Goal: Task Accomplishment & Management: Manage account settings

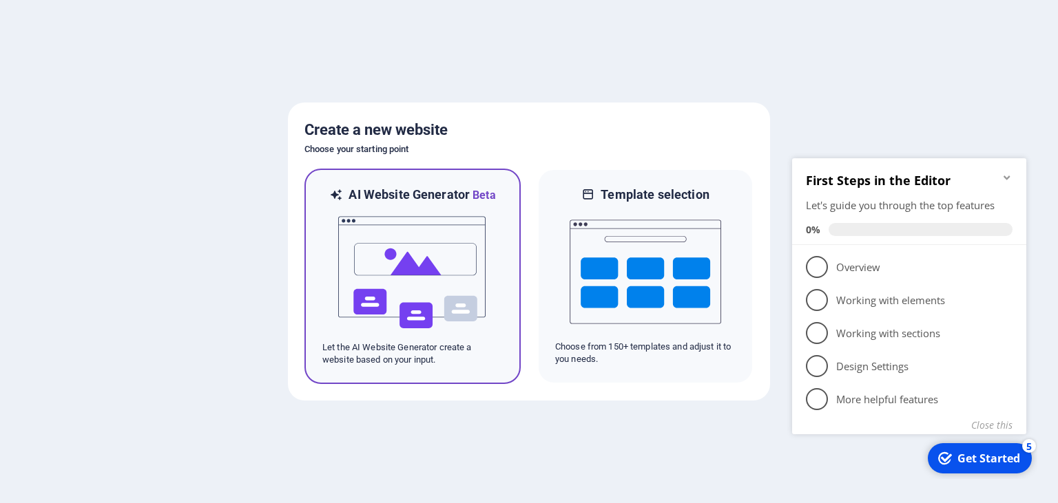
click at [382, 269] on img at bounding box center [413, 273] width 152 height 138
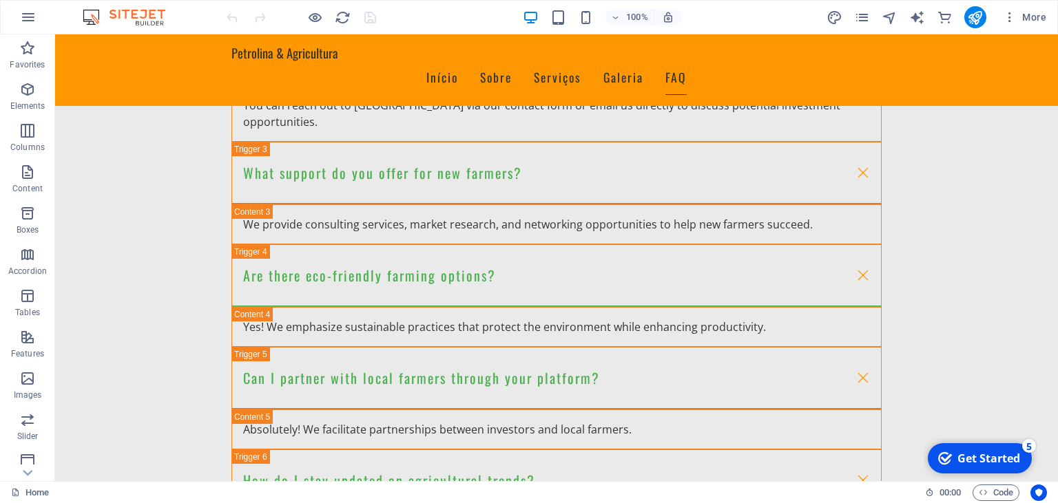
scroll to position [2686, 0]
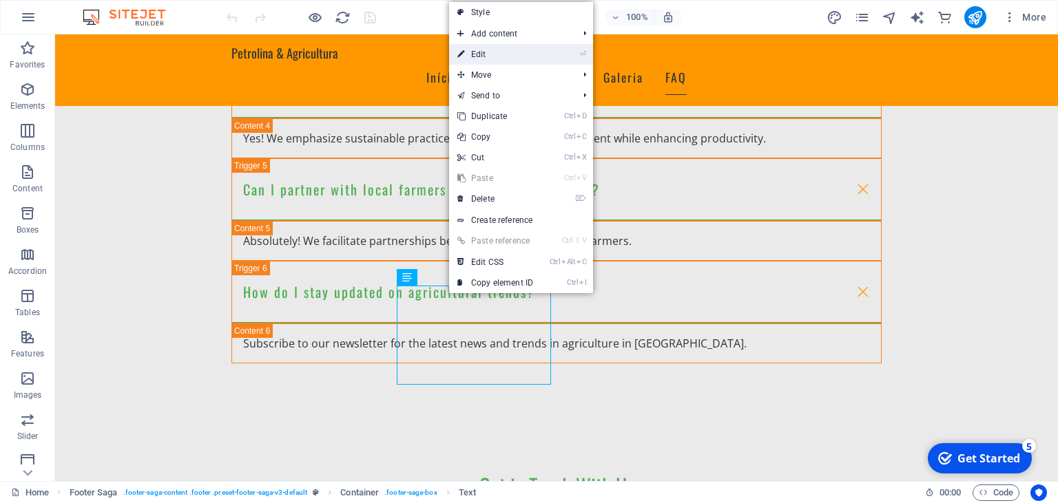
click at [486, 56] on link "⏎ Edit" at bounding box center [495, 54] width 92 height 21
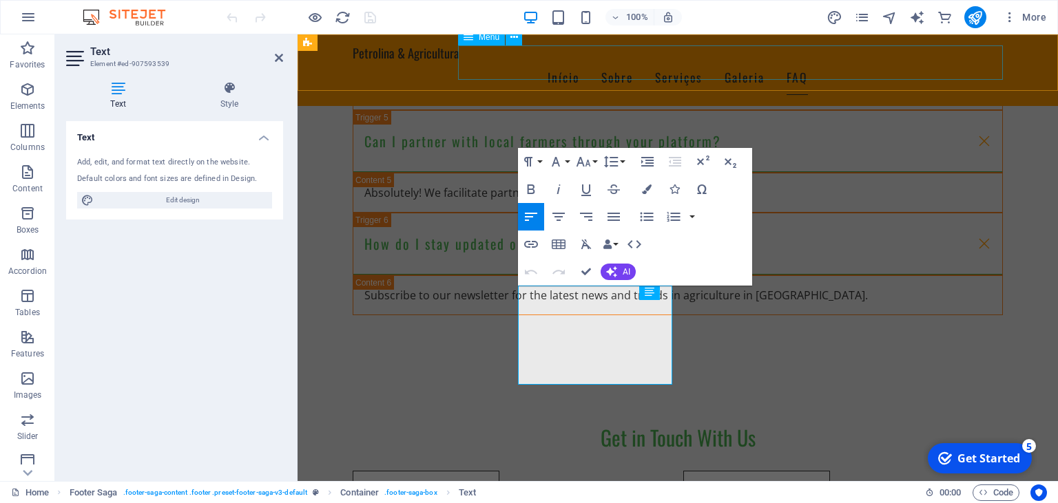
scroll to position [2637, 0]
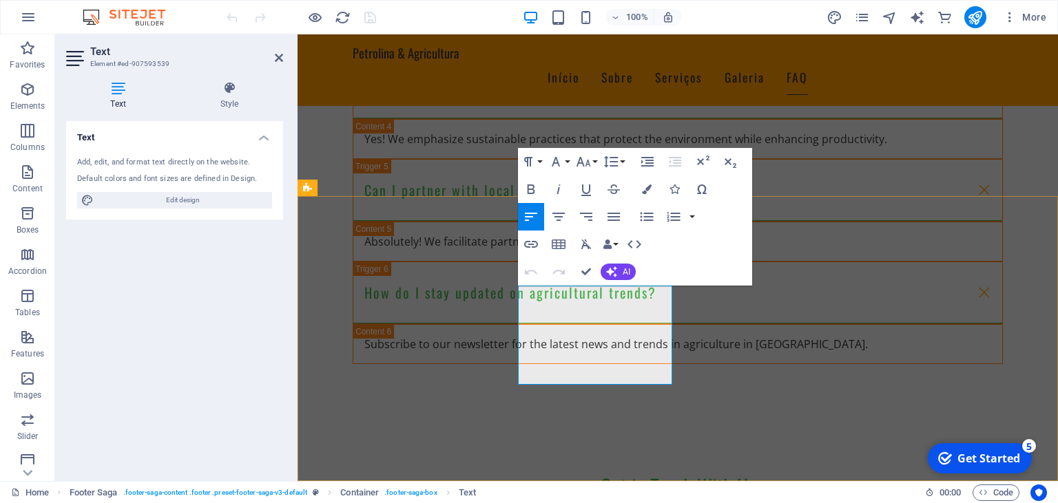
click at [724, 160] on icon "button" at bounding box center [730, 162] width 17 height 17
click at [260, 293] on div "Text Add, edit, and format text directly on the website. Default colors and fon…" at bounding box center [174, 295] width 217 height 349
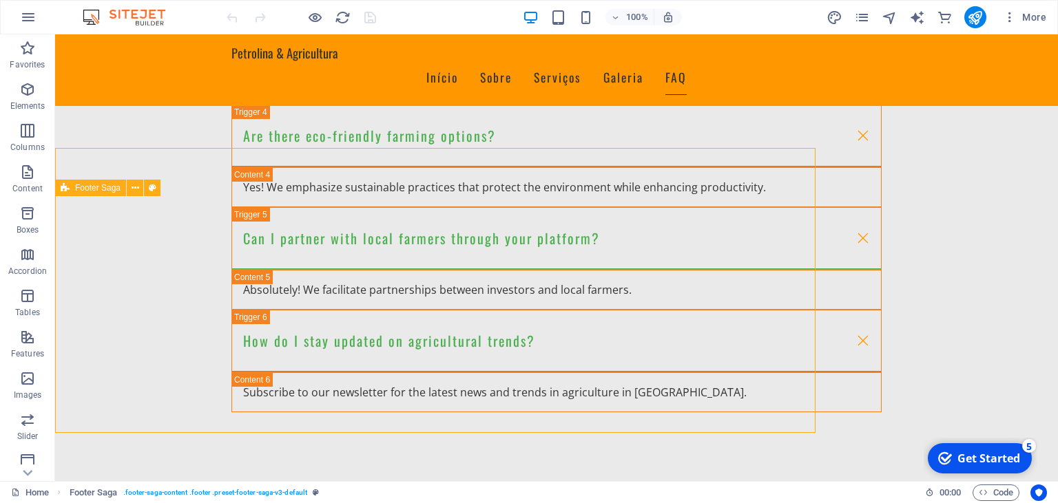
scroll to position [2686, 0]
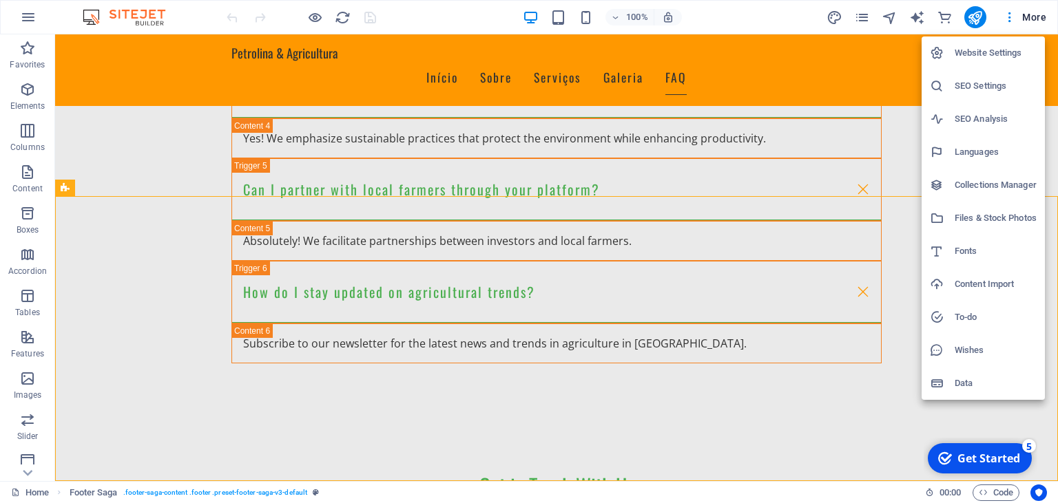
click at [1010, 18] on div at bounding box center [529, 251] width 1058 height 503
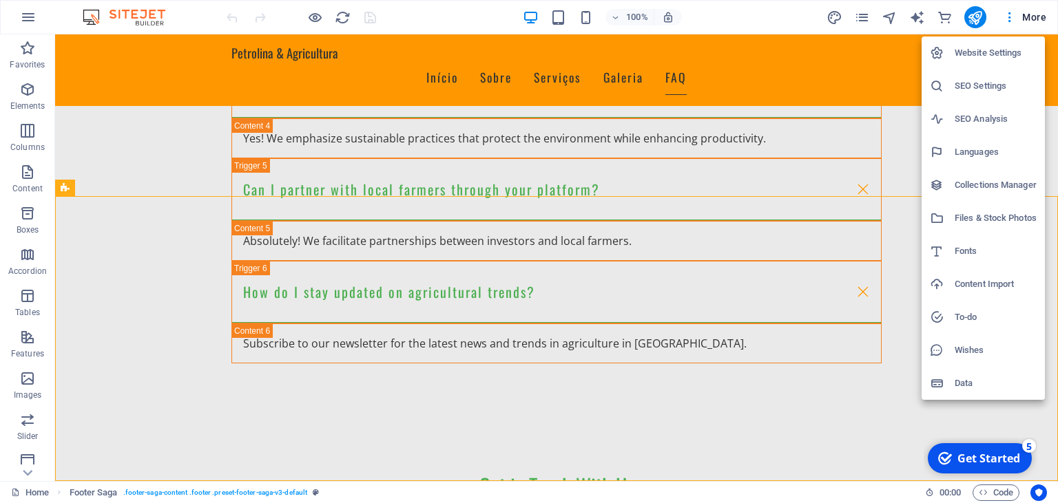
click at [982, 56] on h6 "Website Settings" at bounding box center [995, 53] width 82 height 17
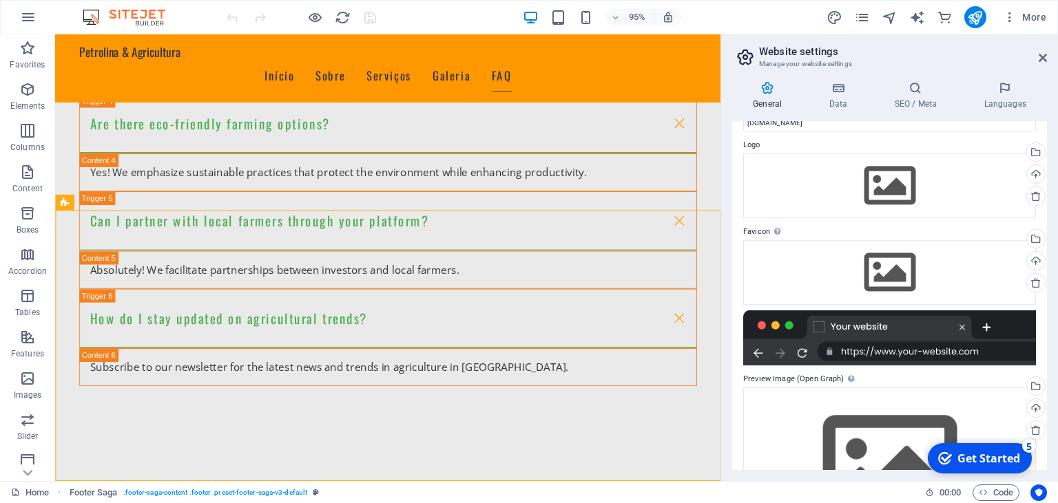
scroll to position [0, 0]
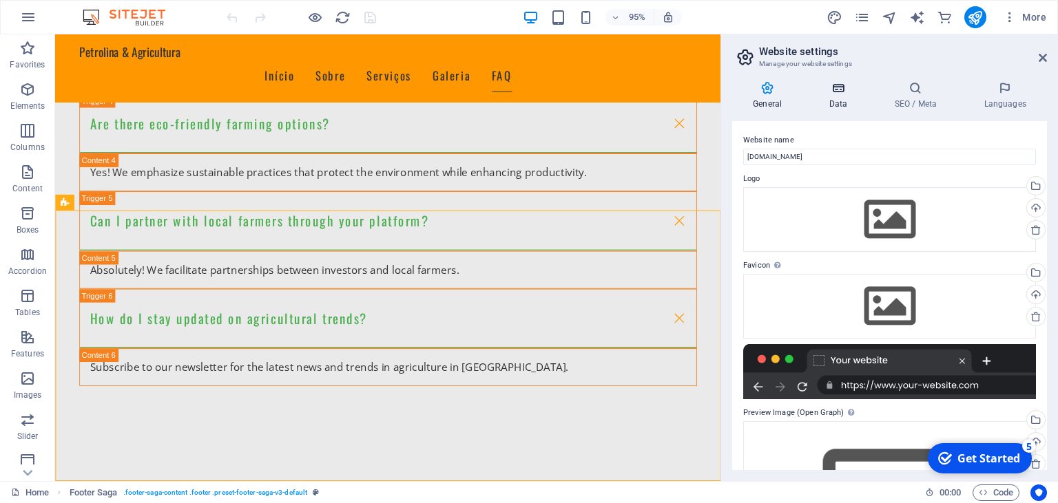
click at [837, 101] on h4 "Data" at bounding box center [840, 95] width 65 height 29
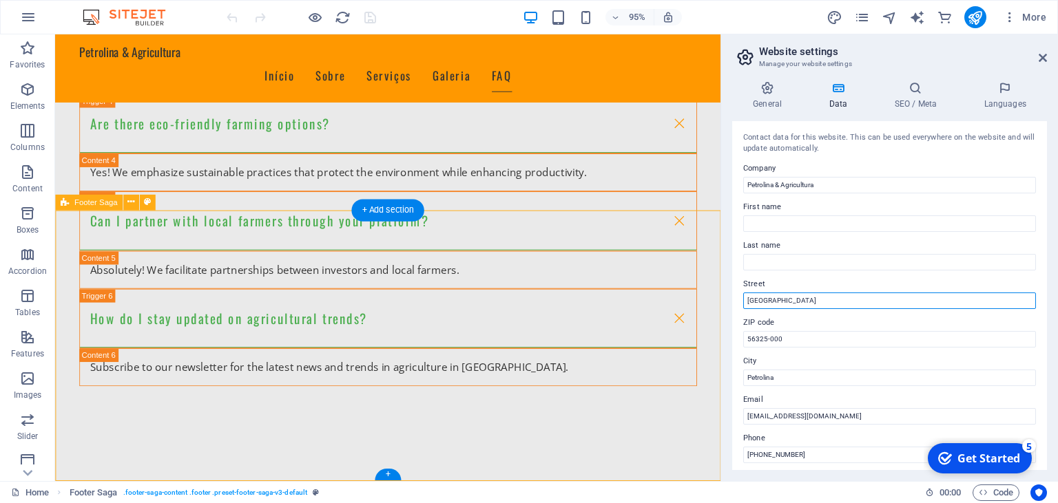
drag, startPoint x: 886, startPoint y: 334, endPoint x: 740, endPoint y: 305, distance: 148.8
drag, startPoint x: 820, startPoint y: 302, endPoint x: 734, endPoint y: 295, distance: 85.7
click at [743, 295] on input "Avenida das Nações" at bounding box center [889, 301] width 293 height 17
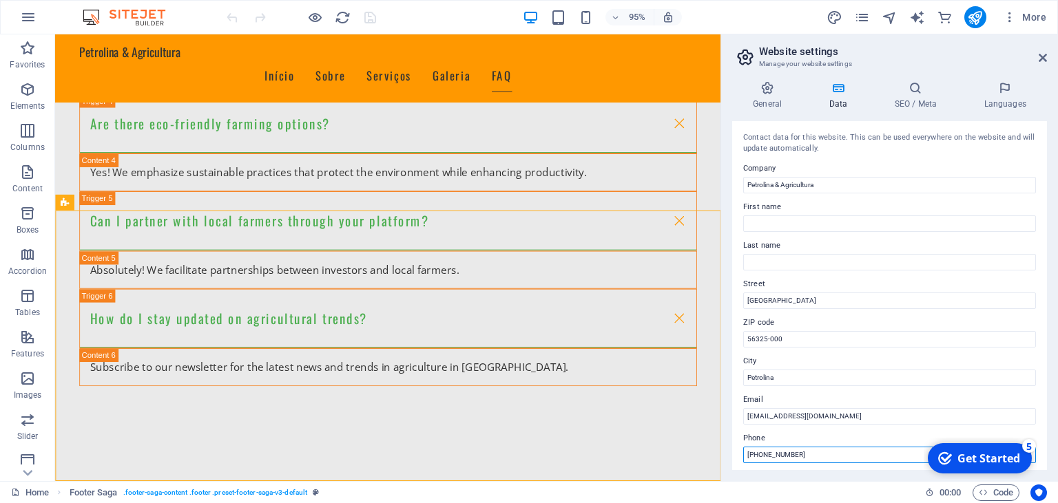
click at [807, 458] on input "+55 87 1234-5678" at bounding box center [889, 455] width 293 height 17
drag, startPoint x: 807, startPoint y: 458, endPoint x: 762, endPoint y: 454, distance: 45.6
click at [762, 454] on input "+55 87 1234-5678" at bounding box center [889, 455] width 293 height 17
drag, startPoint x: 1041, startPoint y: 253, endPoint x: 1056, endPoint y: 321, distance: 69.2
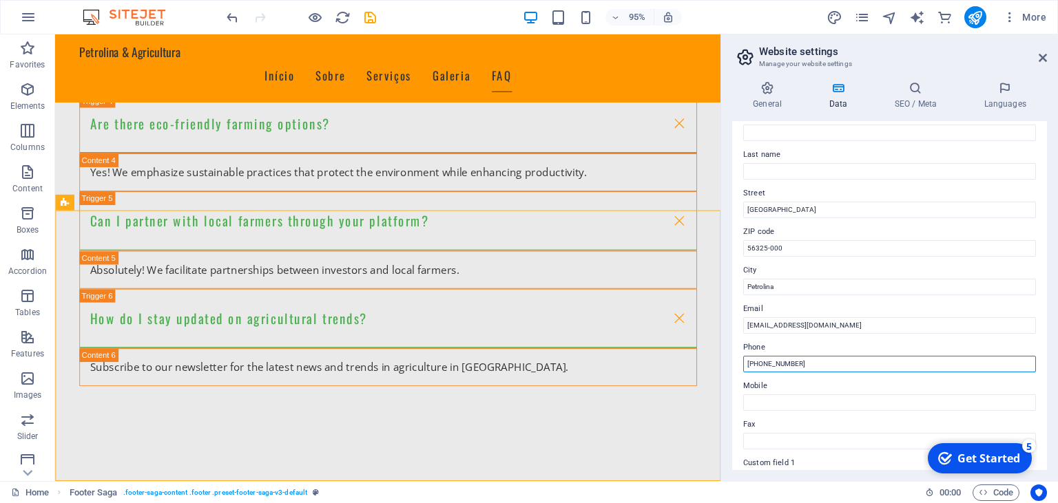
scroll to position [94, 0]
type input "+55 82 98228-9500"
drag, startPoint x: 1042, startPoint y: 282, endPoint x: 1057, endPoint y: 362, distance: 81.3
click at [1057, 362] on div "General Data SEO / Meta Languages Website name petrolina.agr.br Logo Drag files…" at bounding box center [889, 275] width 337 height 411
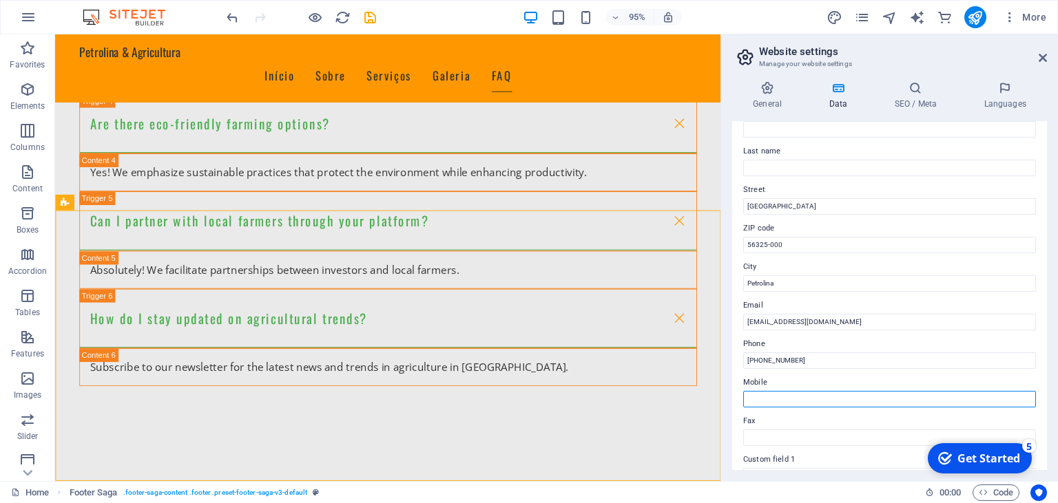
click at [781, 400] on input "Mobile" at bounding box center [889, 399] width 293 height 17
type input "+55 74 98833-3539"
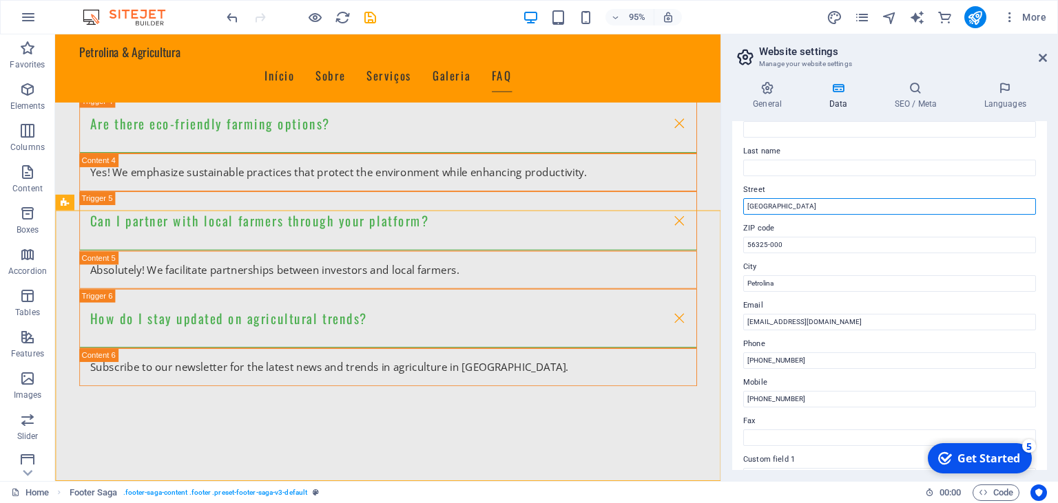
drag, startPoint x: 817, startPoint y: 208, endPoint x: 715, endPoint y: 198, distance: 102.4
click at [743, 198] on input "Avenida das Nações" at bounding box center [889, 206] width 293 height 17
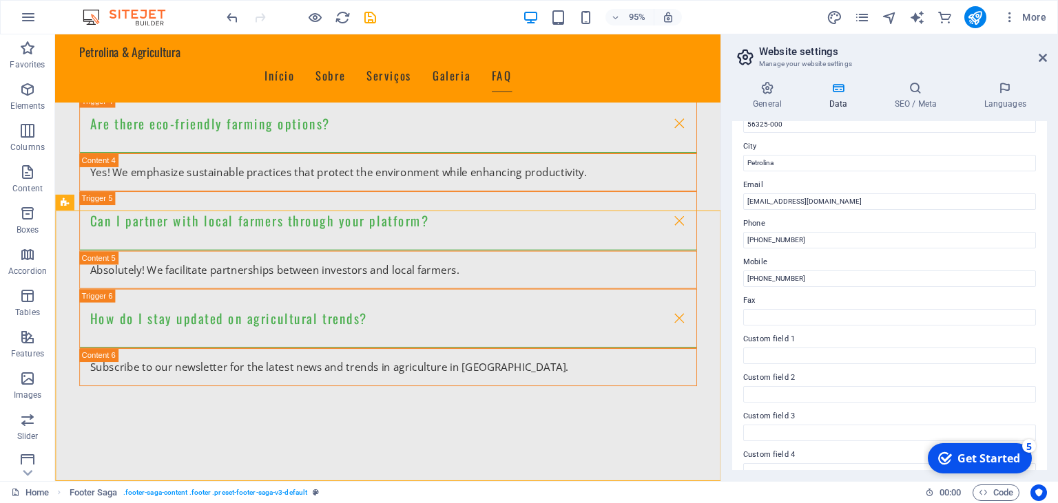
scroll to position [224, 0]
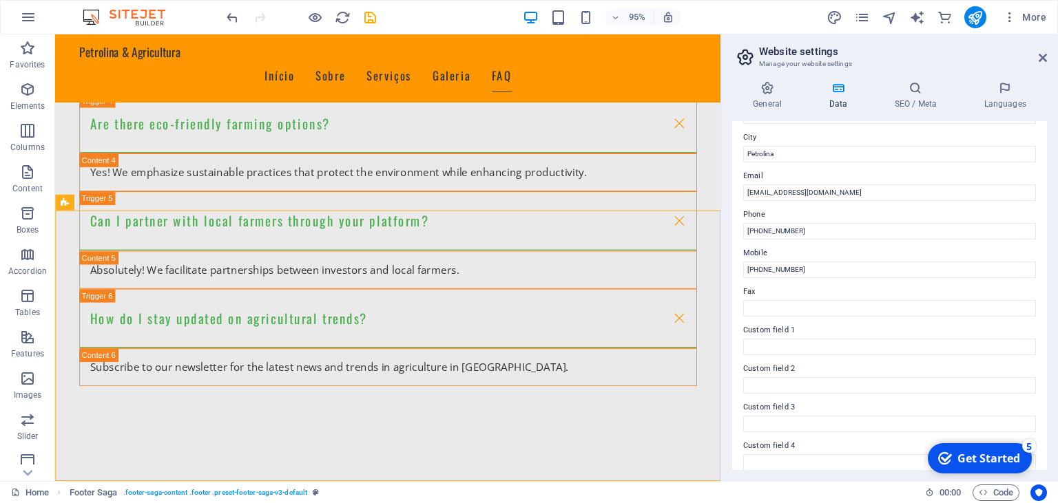
type input "Sitio Angical"
drag, startPoint x: 1045, startPoint y: 210, endPoint x: 1057, endPoint y: 162, distance: 49.8
click at [1057, 162] on div "General Data SEO / Meta Languages Website name petrolina.agr.br Logo Drag files…" at bounding box center [889, 275] width 337 height 411
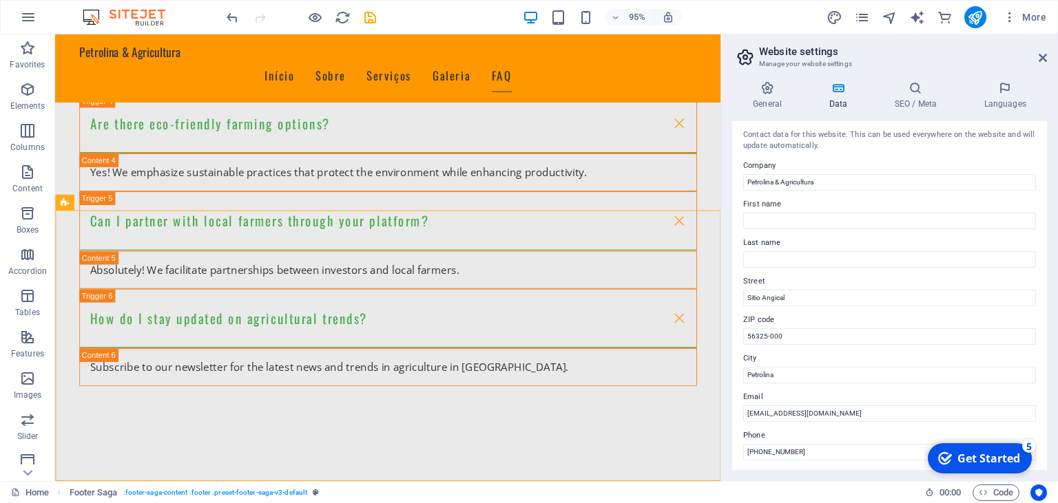
scroll to position [0, 0]
click at [371, 63] on icon "save" at bounding box center [350, 94] width 650 height 63
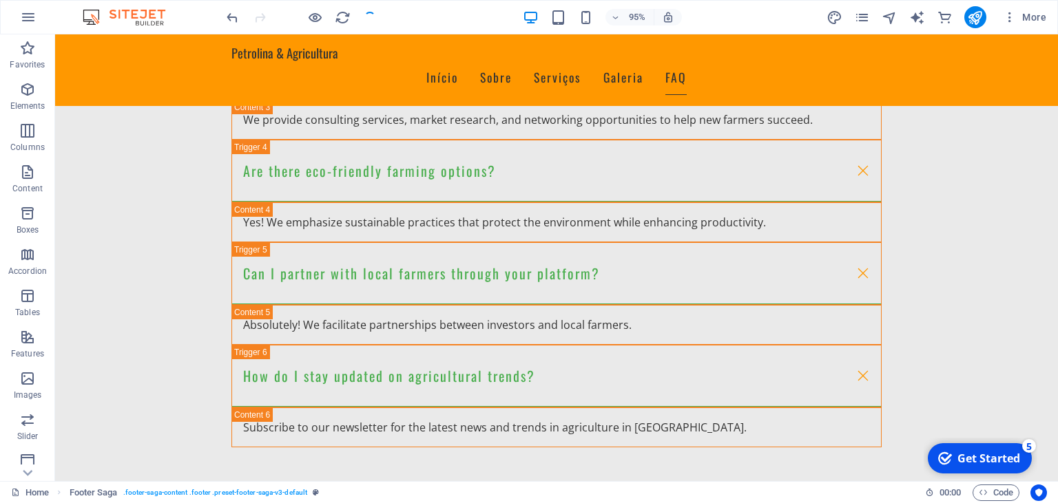
scroll to position [2662, 0]
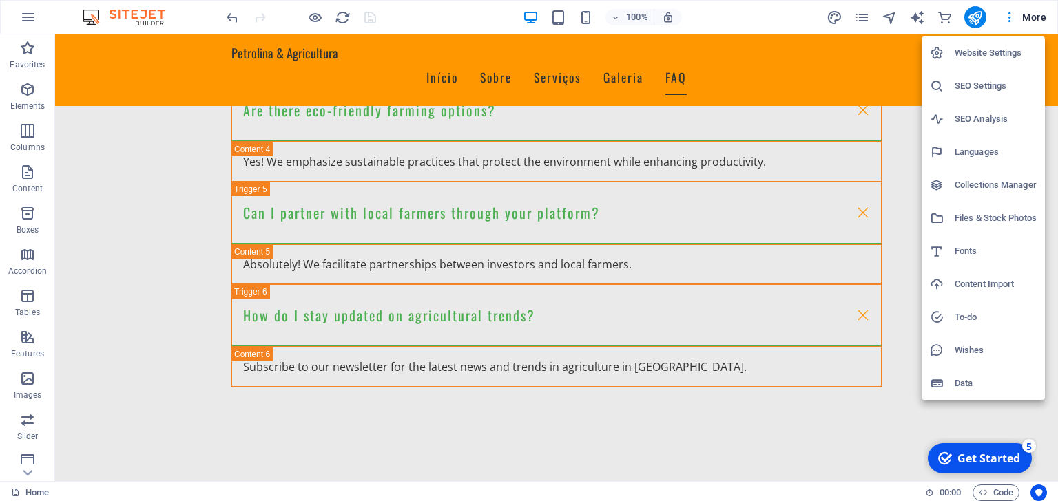
click at [978, 56] on h6 "Website Settings" at bounding box center [995, 53] width 82 height 17
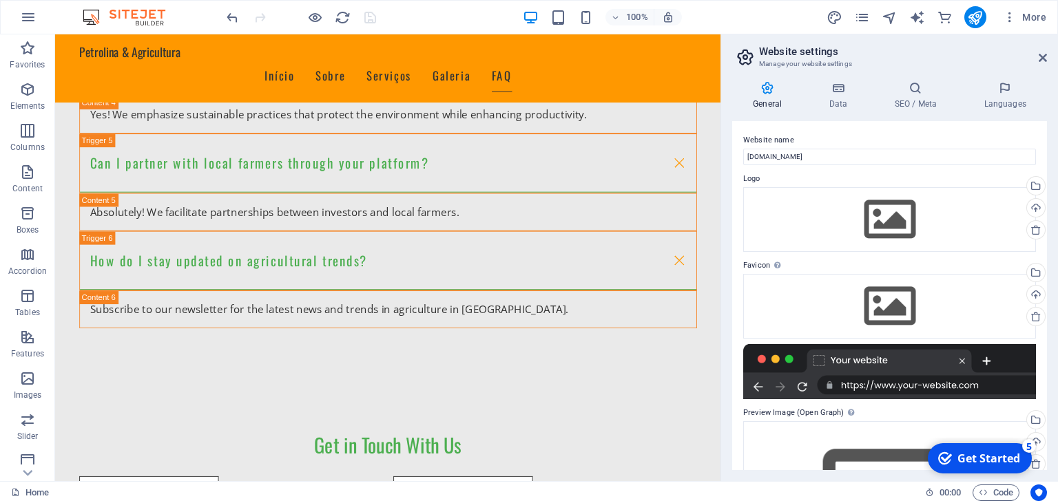
scroll to position [2602, 0]
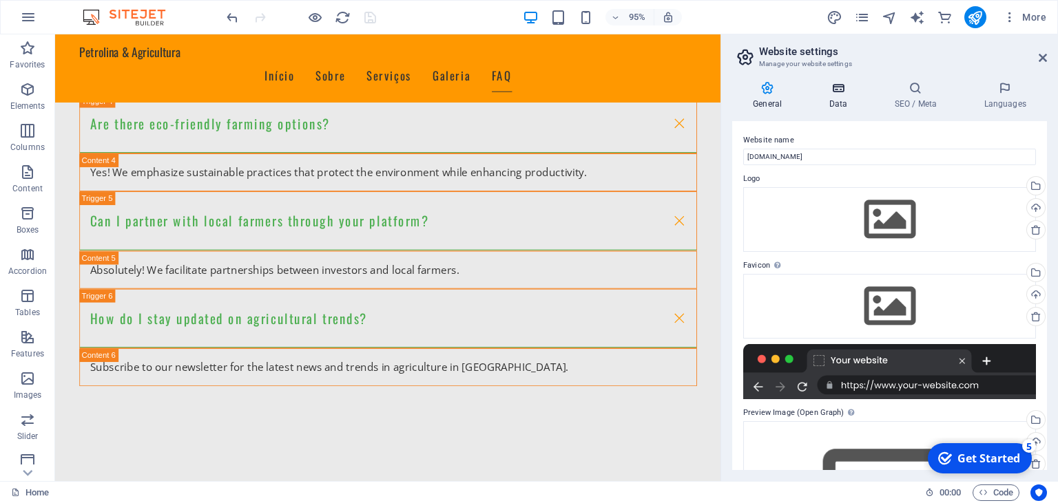
click at [842, 102] on h4 "Data" at bounding box center [840, 95] width 65 height 29
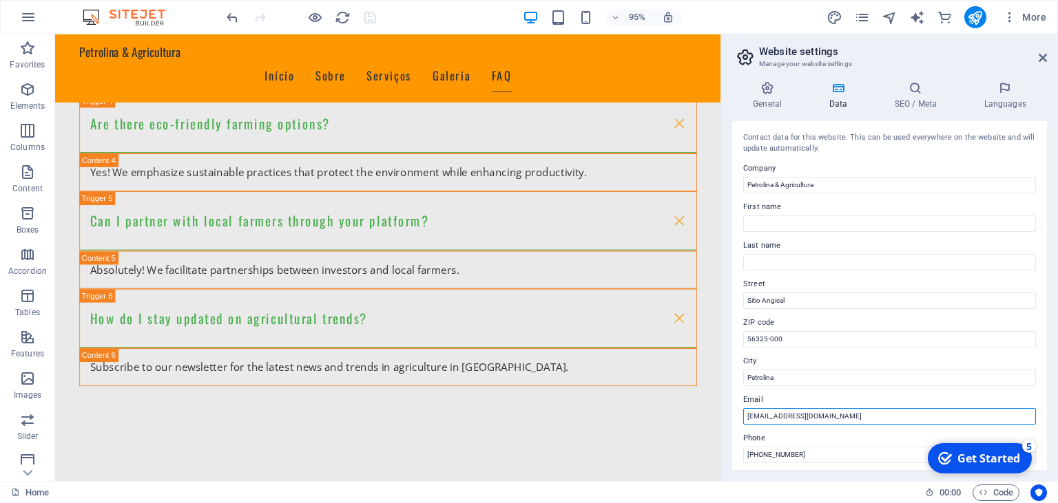
drag, startPoint x: 851, startPoint y: 415, endPoint x: 762, endPoint y: 415, distance: 88.8
click at [762, 415] on input "info@petrolinaagricultura.com" at bounding box center [889, 416] width 293 height 17
paste input "PETROLINA.AGR.BR"
click at [797, 415] on input "info@PETROLINA.AGR.BR" at bounding box center [889, 416] width 293 height 17
click at [800, 417] on input "info@PETROLINA.AGR.BR" at bounding box center [889, 416] width 293 height 17
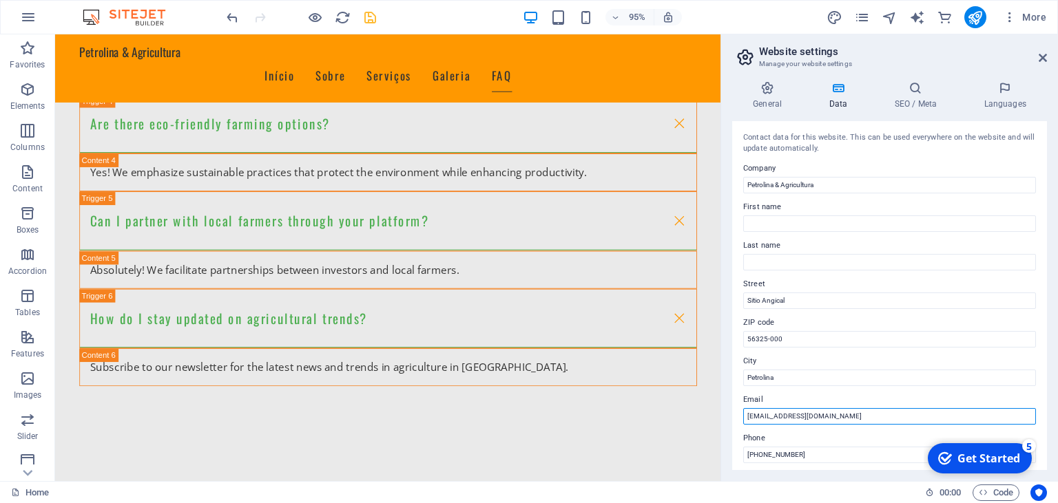
click at [806, 417] on input "info@petrolina.AGR.BR" at bounding box center [889, 416] width 293 height 17
click at [828, 417] on input "info@petrolina.agr.BR" at bounding box center [889, 416] width 293 height 17
type input "info@petrolina.agr.br"
click at [371, 12] on icon "save" at bounding box center [370, 18] width 16 height 16
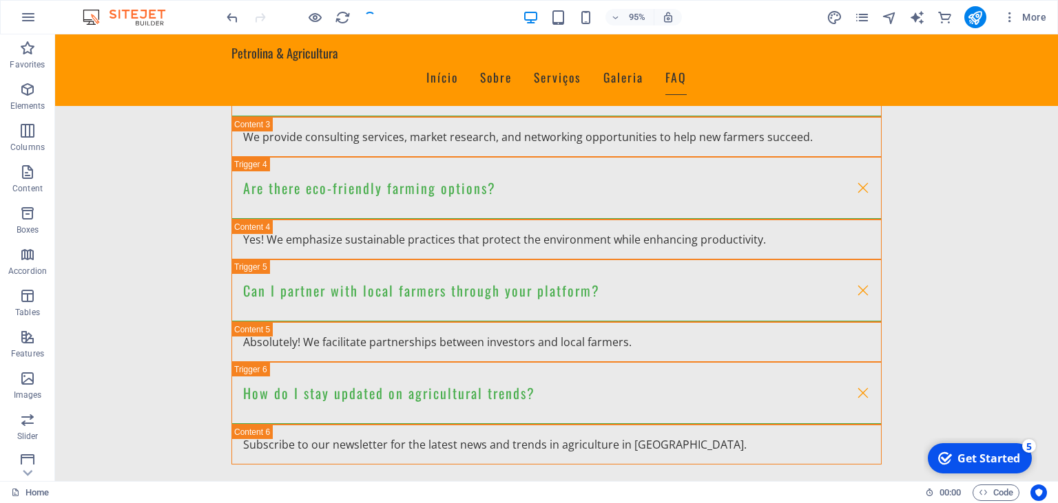
scroll to position [2662, 0]
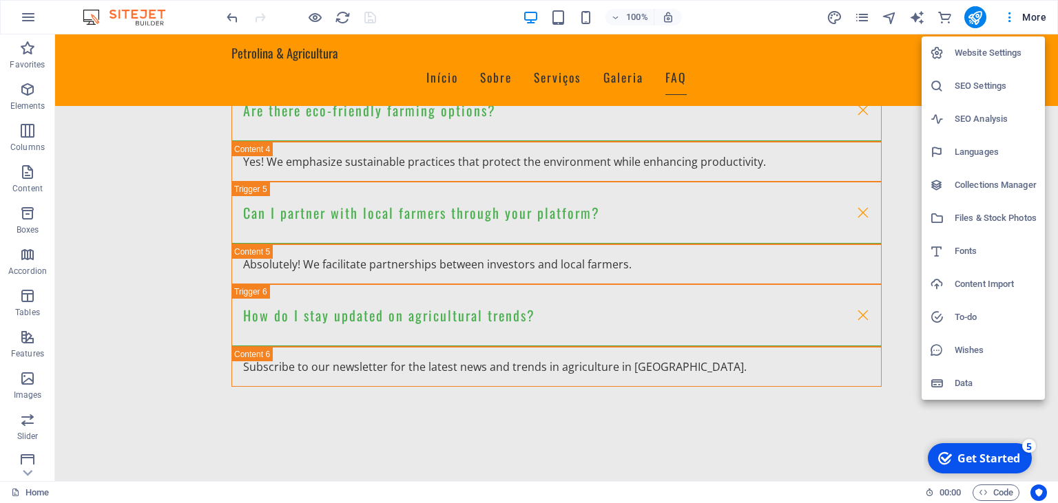
click at [987, 54] on h6 "Website Settings" at bounding box center [995, 53] width 82 height 17
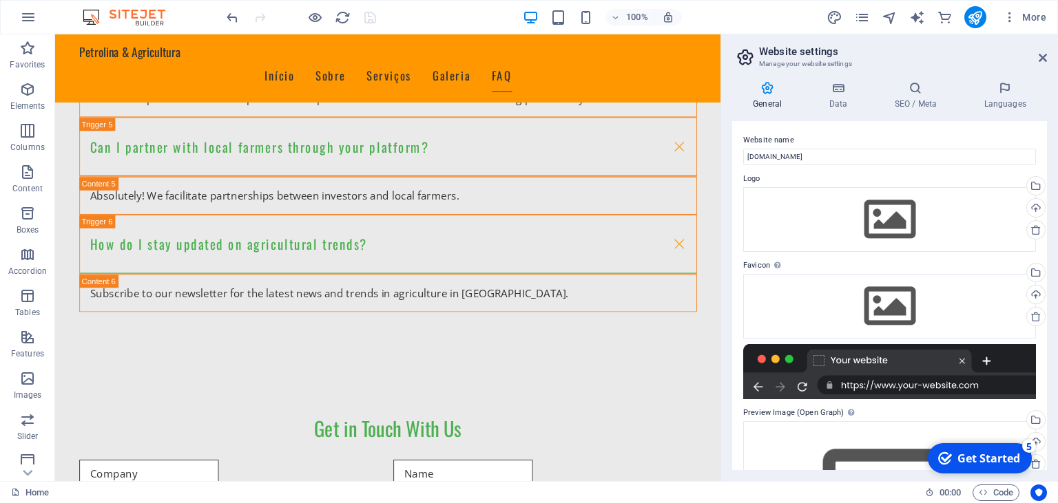
scroll to position [2602, 0]
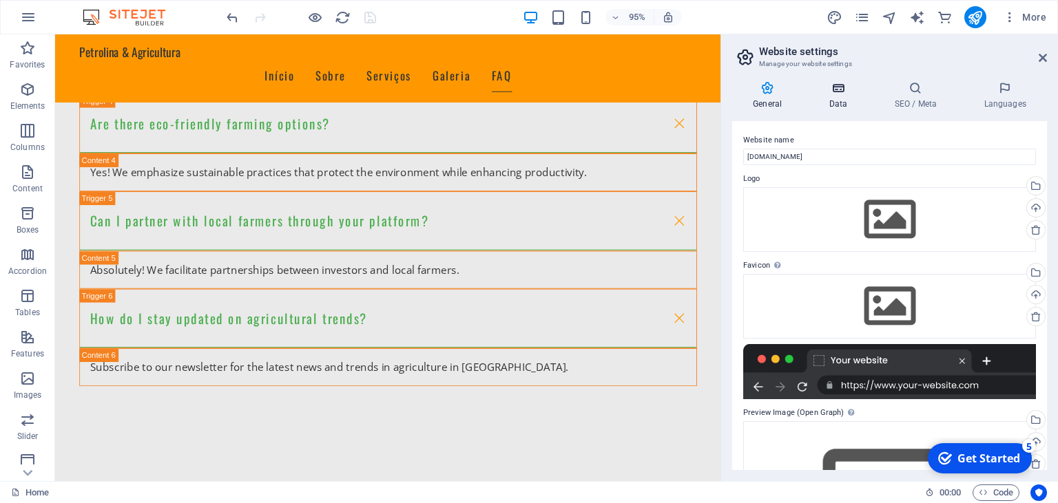
click at [851, 98] on h4 "Data" at bounding box center [840, 95] width 65 height 29
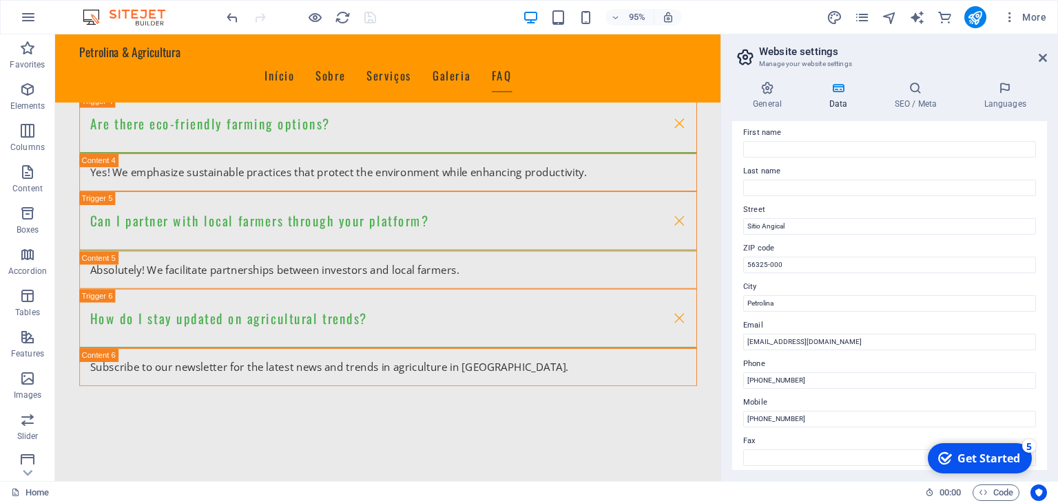
scroll to position [0, 0]
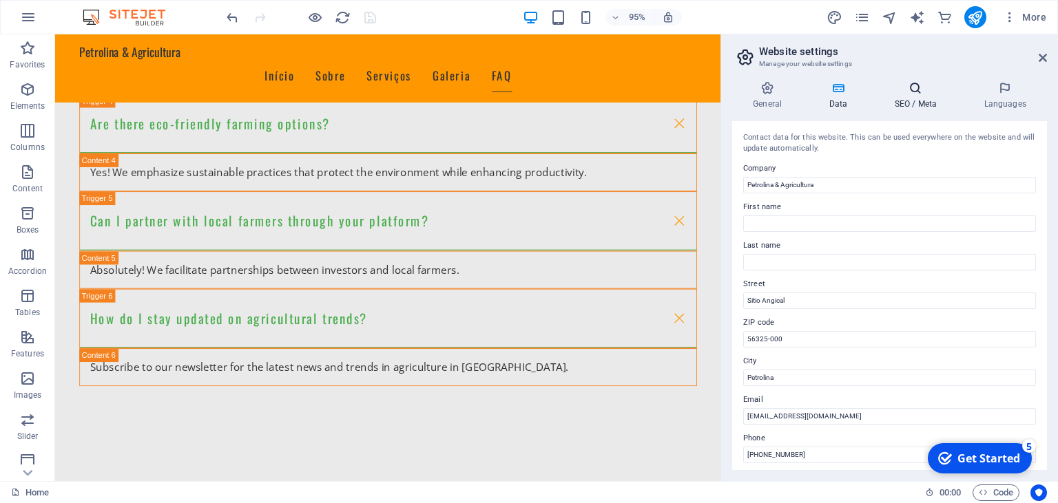
click at [916, 103] on h4 "SEO / Meta" at bounding box center [918, 95] width 90 height 29
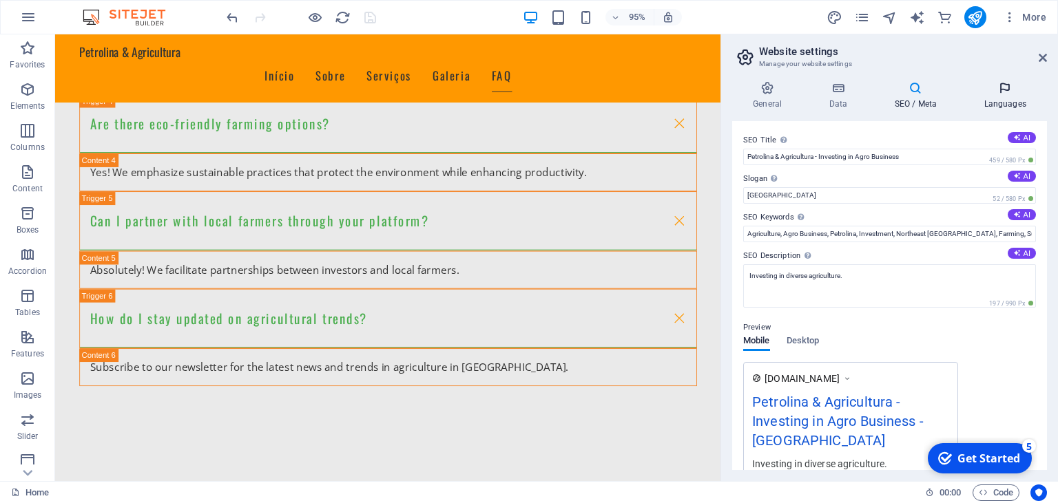
click at [999, 107] on h4 "Languages" at bounding box center [1005, 95] width 84 height 29
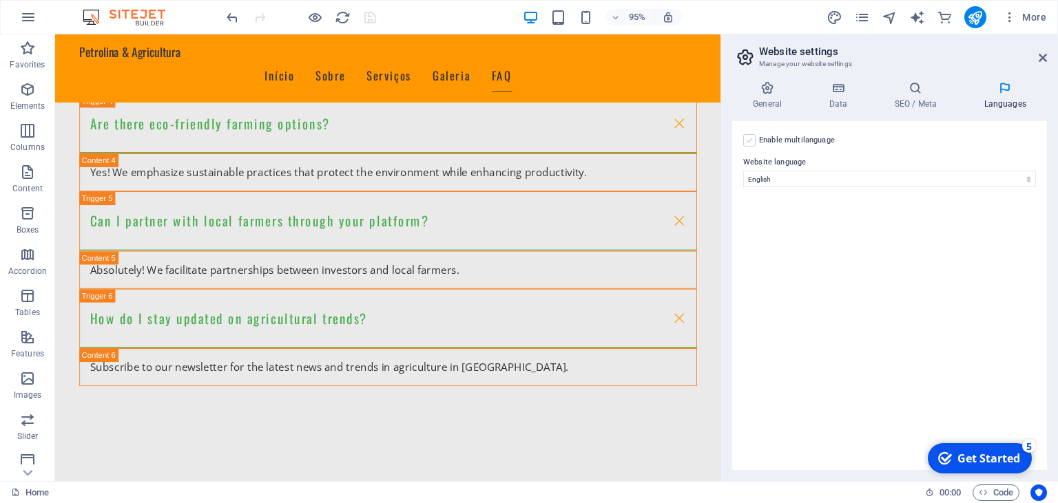
click at [745, 138] on label at bounding box center [749, 140] width 12 height 12
click at [0, 0] on input "Enable multilanguage To disable multilanguage delete all languages until only o…" at bounding box center [0, 0] width 0 height 0
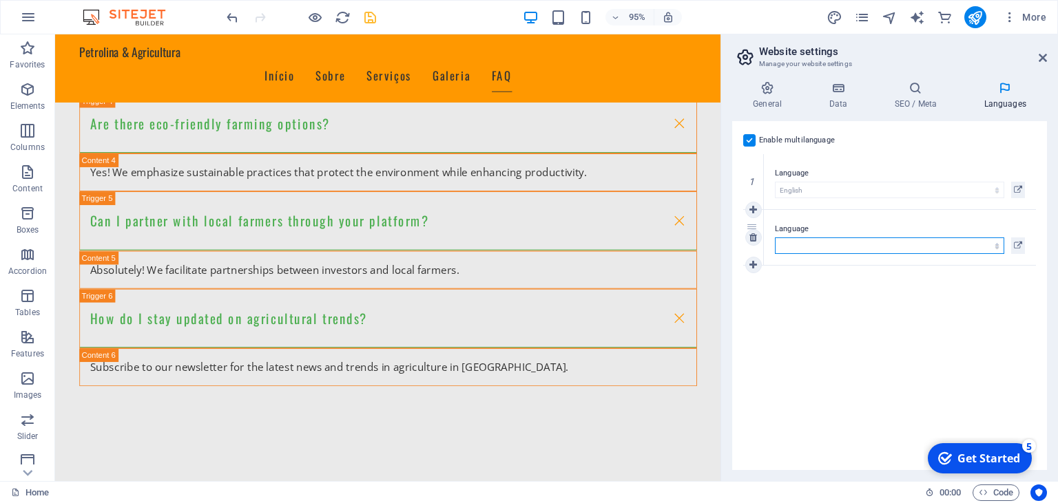
click at [775, 238] on select "Abkhazian Afar Afrikaans Akan Albanian Amharic Arabic Aragonese Armenian Assame…" at bounding box center [889, 246] width 229 height 17
select select "128"
click option "Portuguese" at bounding box center [0, 0] width 0 height 0
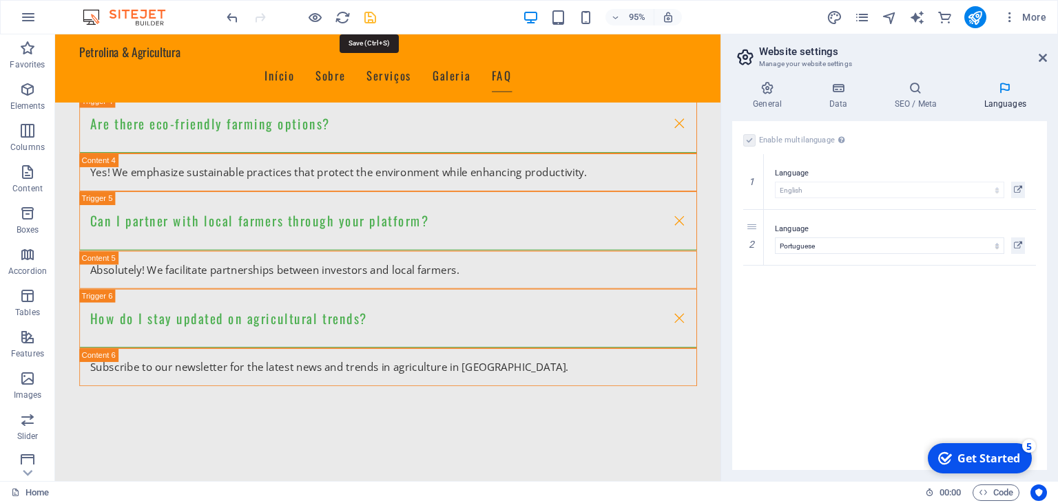
click at [368, 23] on icon "save" at bounding box center [370, 18] width 16 height 16
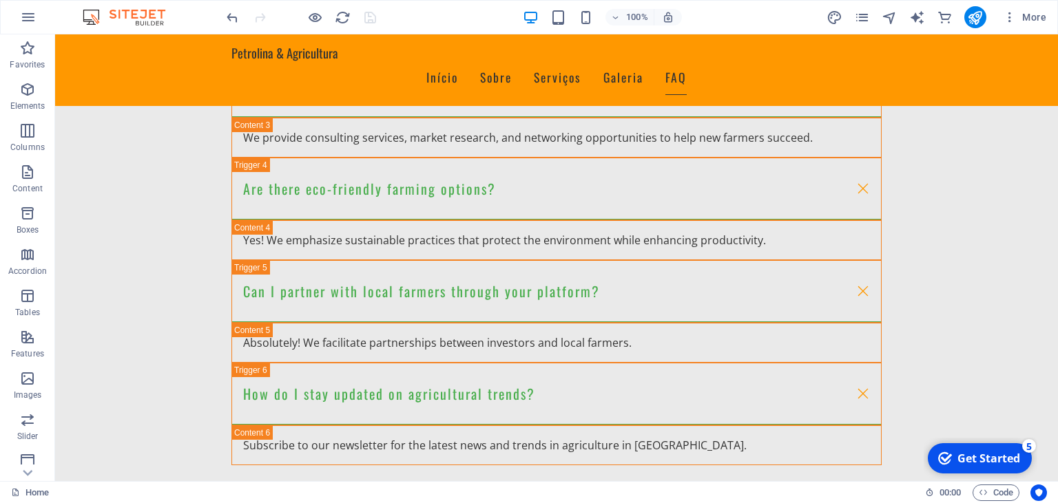
scroll to position [2685, 0]
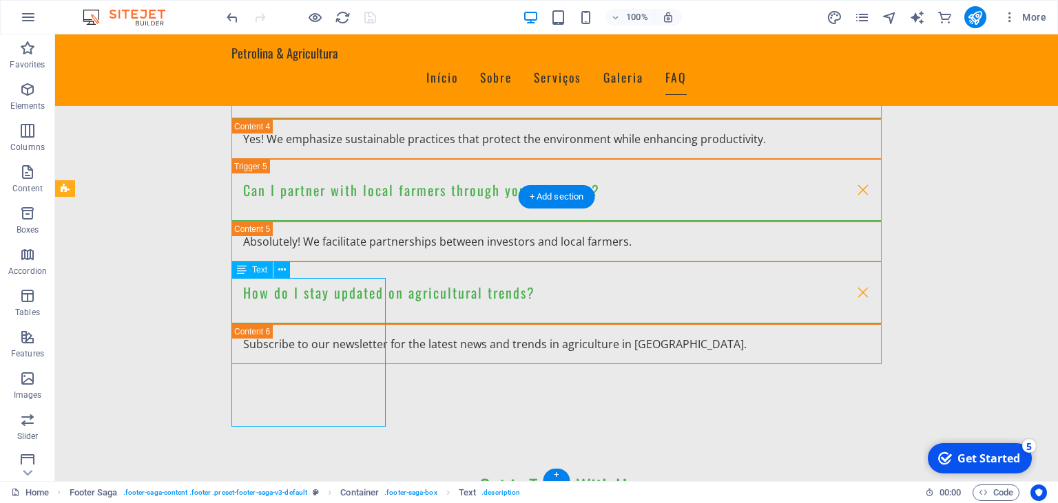
click at [282, 270] on icon at bounding box center [282, 270] width 8 height 14
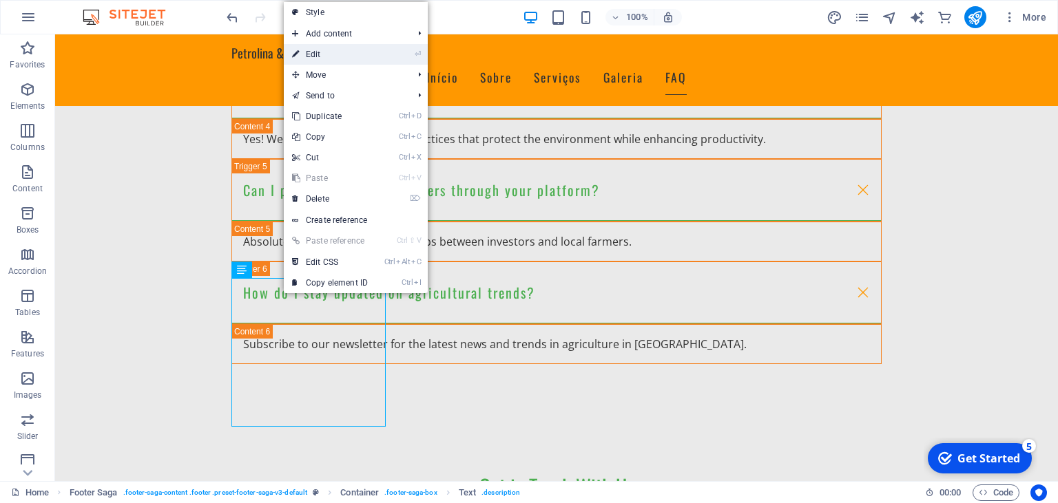
click at [337, 48] on link "⏎ Edit" at bounding box center [330, 54] width 92 height 21
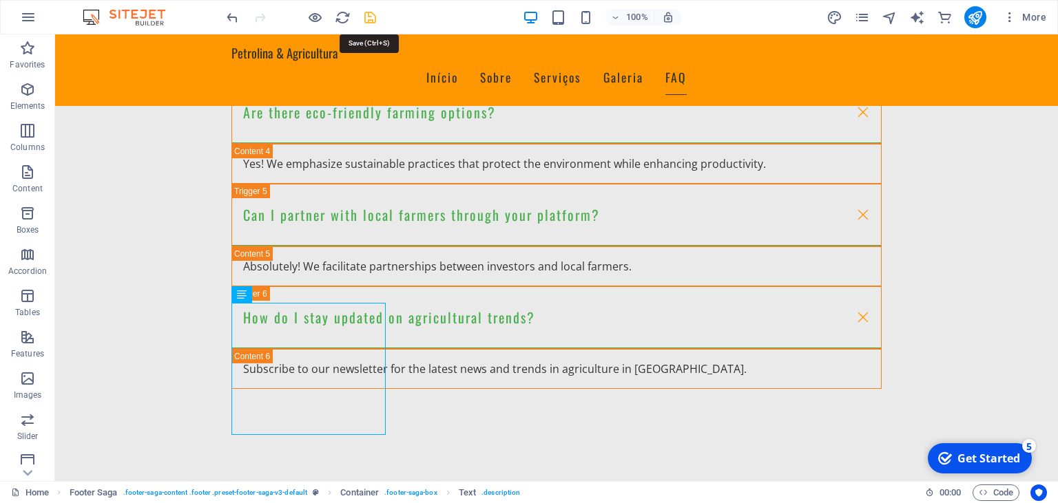
click at [373, 23] on icon "save" at bounding box center [370, 18] width 16 height 16
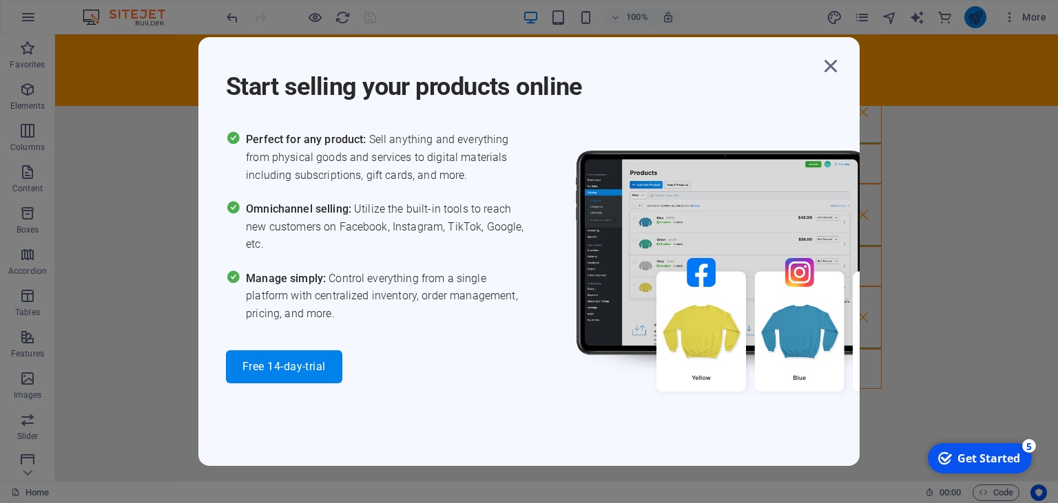
click at [977, 20] on div "Start selling your products online Perfect for any product: Sell anything and e…" at bounding box center [529, 251] width 1058 height 503
click at [817, 175] on img at bounding box center [759, 281] width 413 height 301
click at [827, 67] on icon "button" at bounding box center [830, 66] width 25 height 25
